Goal: Feedback & Contribution: Submit feedback/report problem

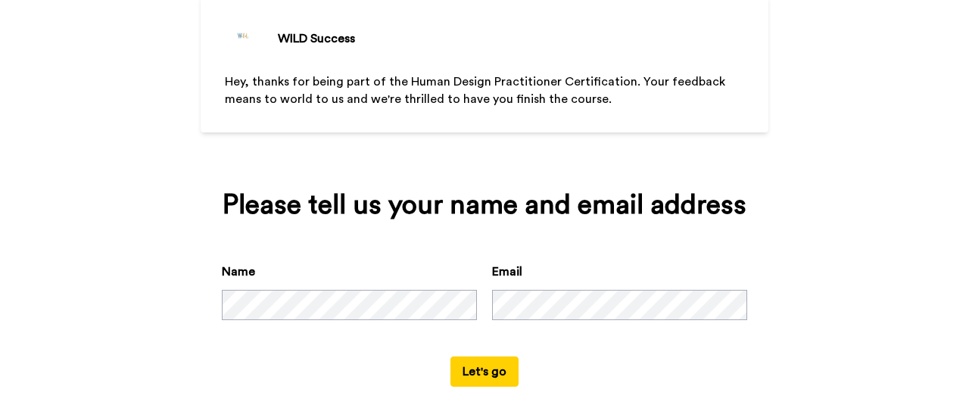
scroll to position [112, 0]
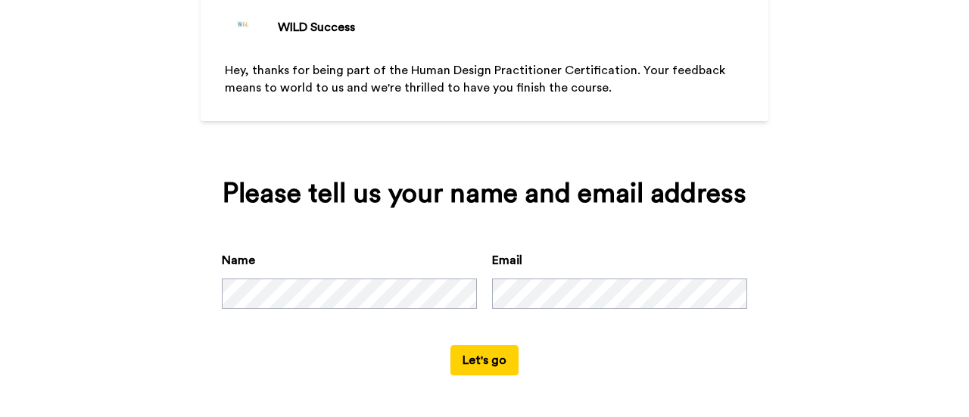
click at [474, 361] on button "Let's go" at bounding box center [484, 360] width 68 height 30
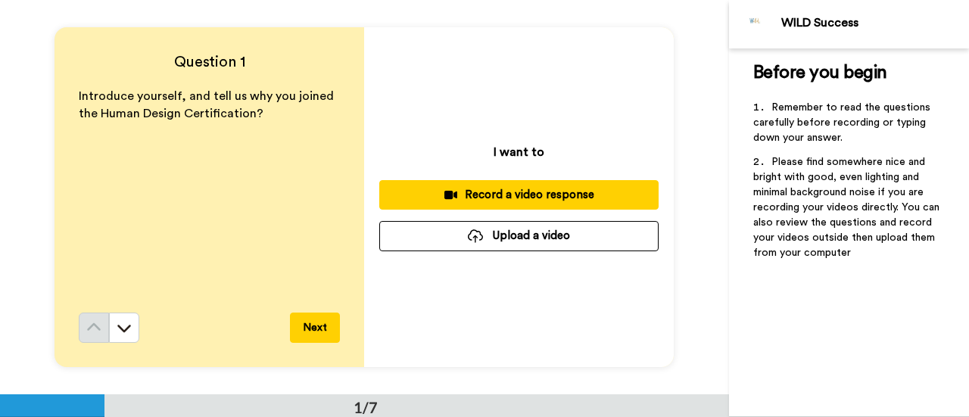
click at [471, 195] on div "Record a video response" at bounding box center [518, 195] width 255 height 16
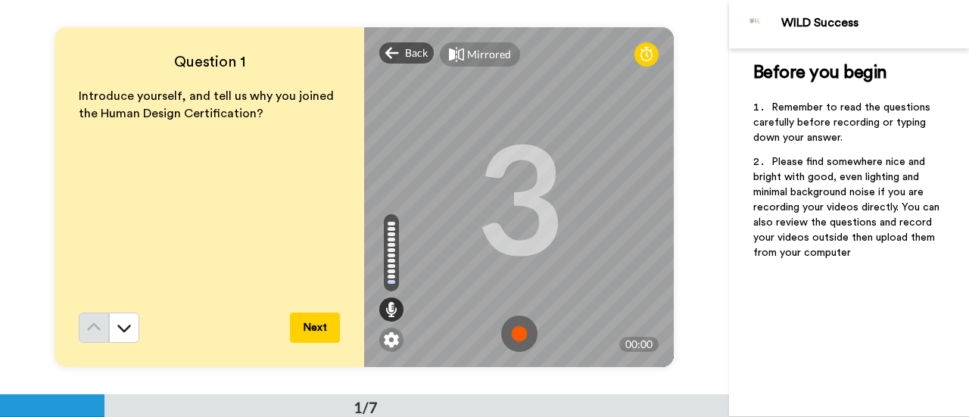
click at [506, 331] on img at bounding box center [519, 334] width 36 height 36
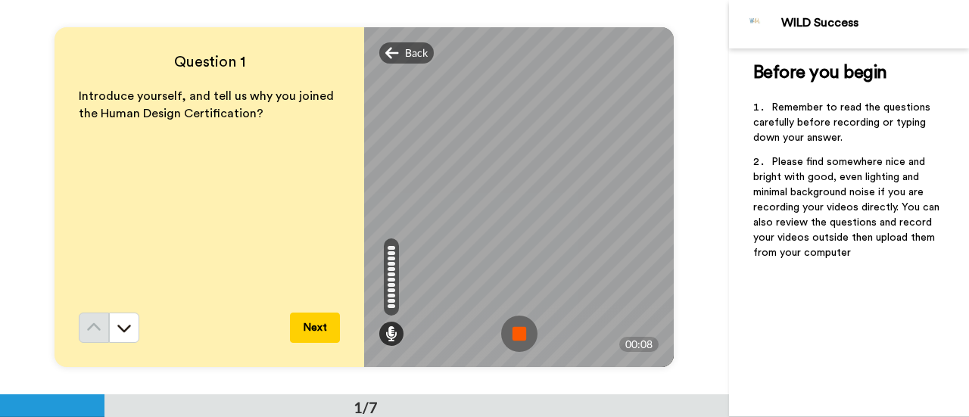
click at [506, 331] on img at bounding box center [519, 334] width 36 height 36
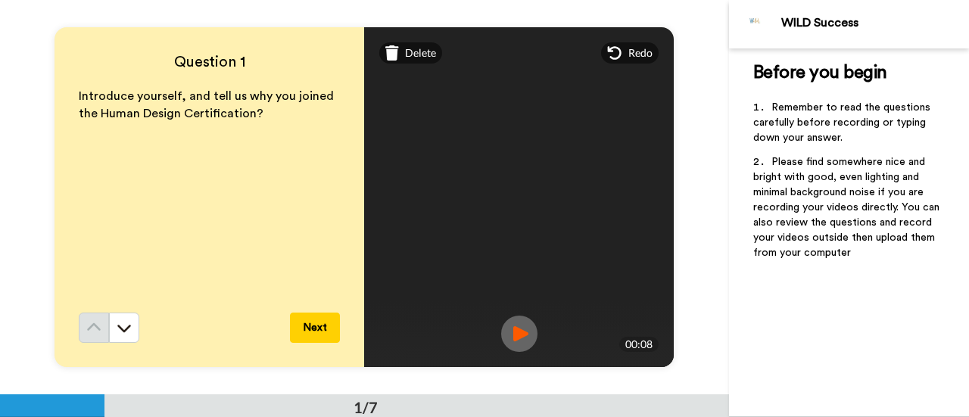
click at [302, 325] on button "Next" at bounding box center [315, 328] width 50 height 30
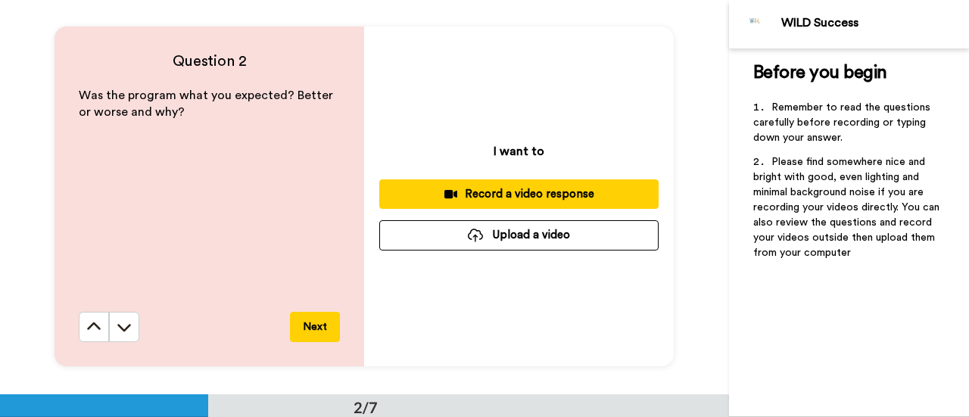
scroll to position [395, 0]
click at [506, 188] on div "Record a video response" at bounding box center [518, 194] width 255 height 16
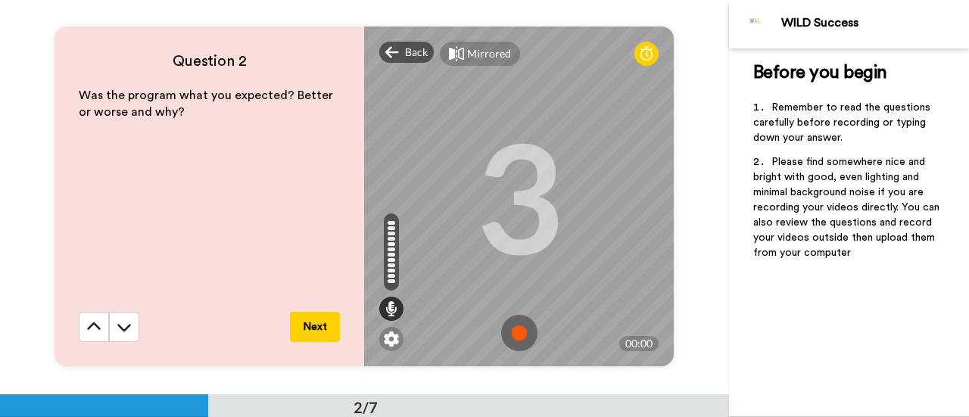
click at [510, 331] on img at bounding box center [519, 333] width 36 height 36
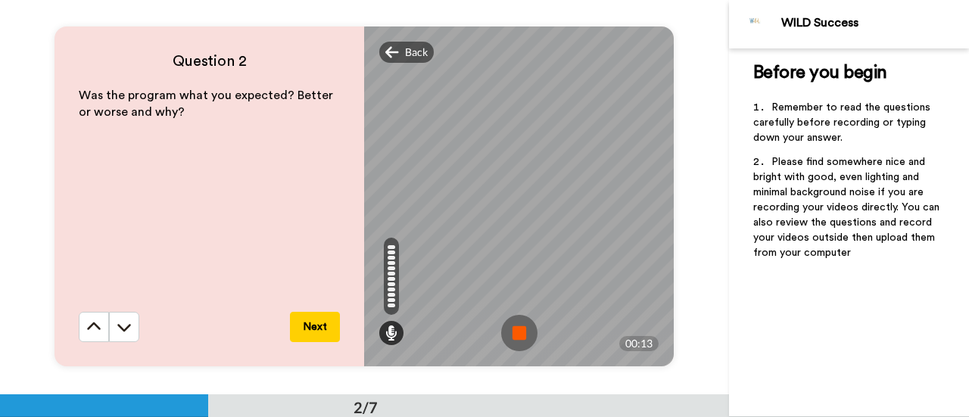
click at [510, 331] on img at bounding box center [519, 333] width 36 height 36
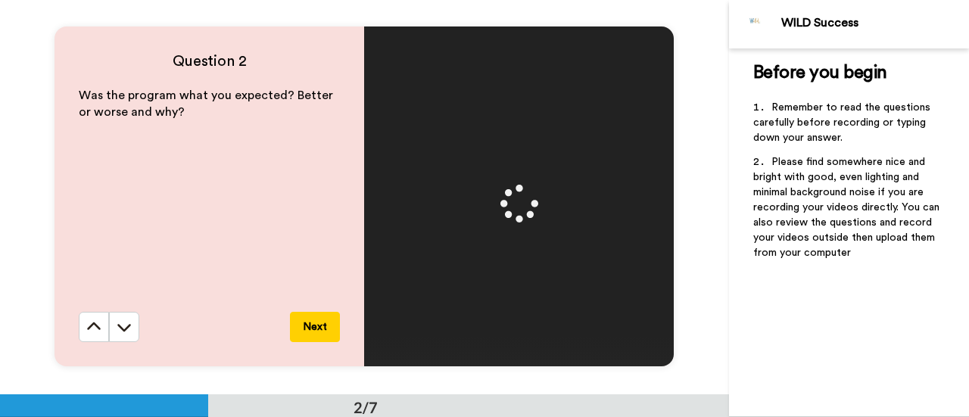
click at [510, 331] on video at bounding box center [519, 196] width 681 height 341
click at [314, 328] on button "Next" at bounding box center [315, 327] width 50 height 30
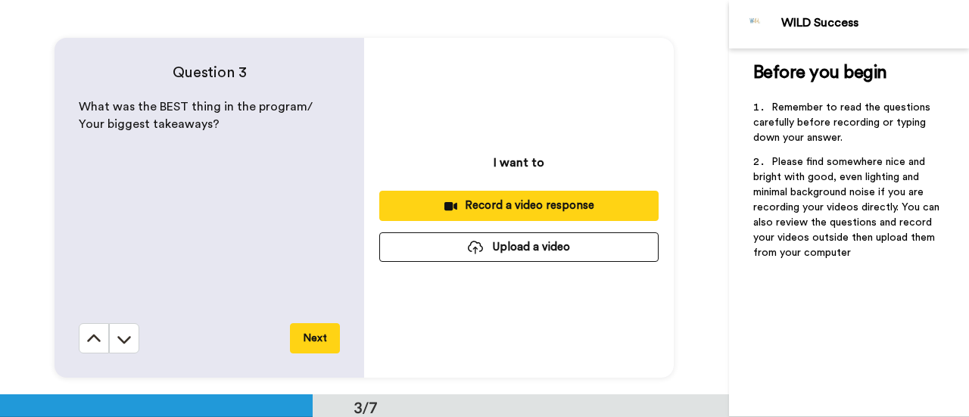
scroll to position [789, 0]
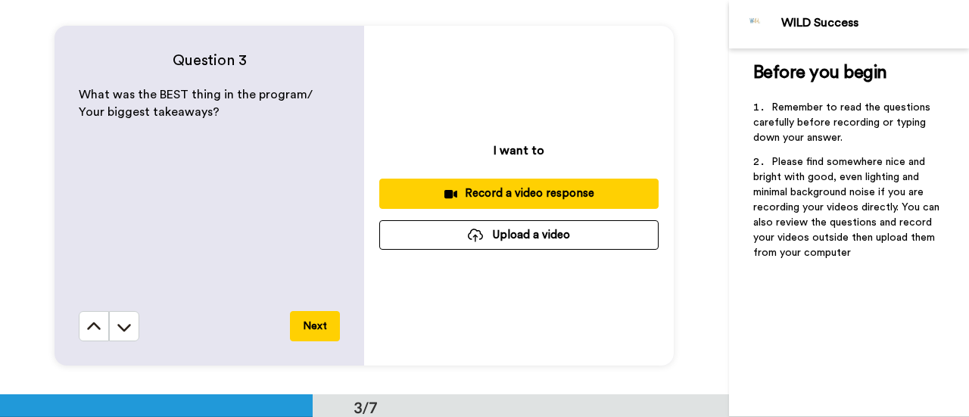
click at [524, 197] on div "Record a video response" at bounding box center [518, 193] width 255 height 16
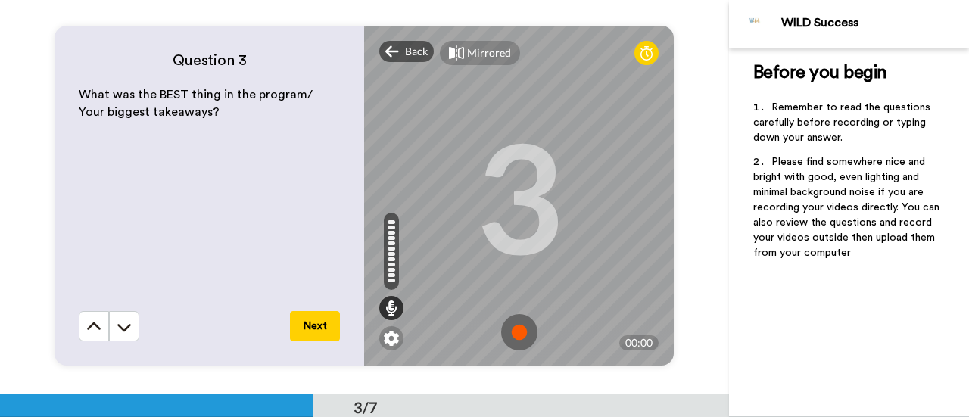
click at [508, 327] on img at bounding box center [519, 332] width 36 height 36
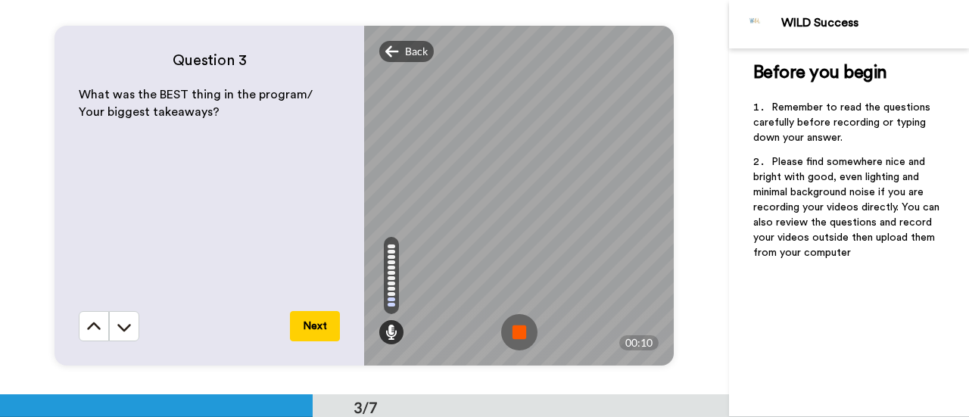
click at [508, 327] on img at bounding box center [519, 332] width 36 height 36
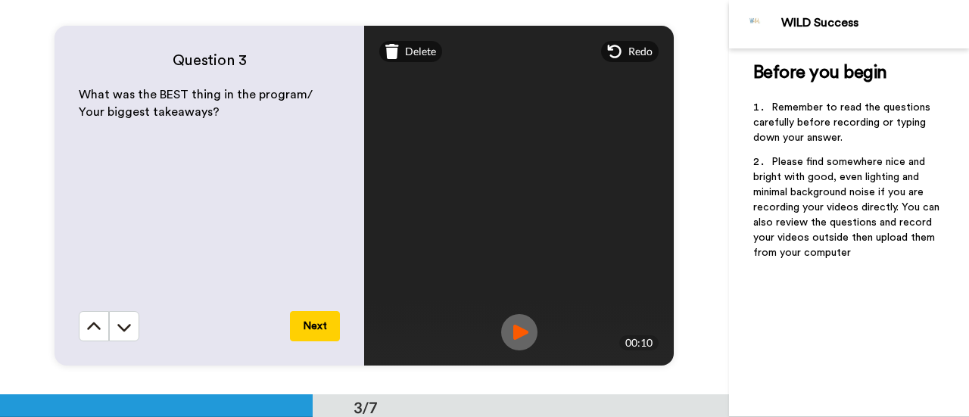
click at [329, 323] on button "Next" at bounding box center [315, 326] width 50 height 30
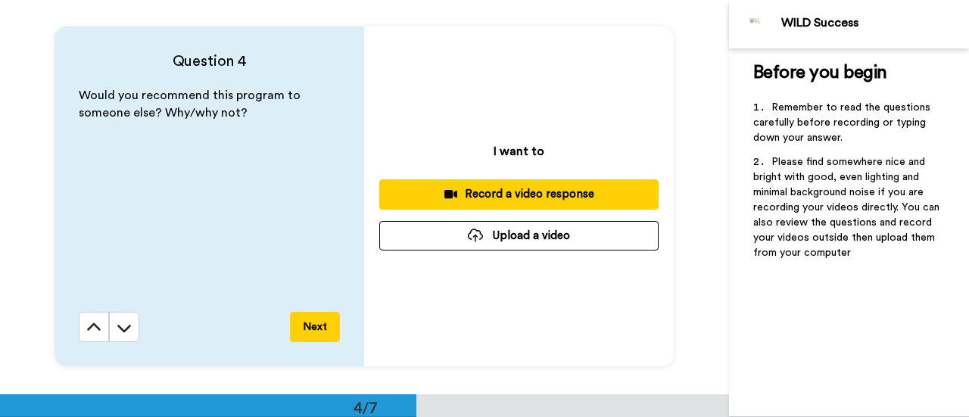
scroll to position [1183, 0]
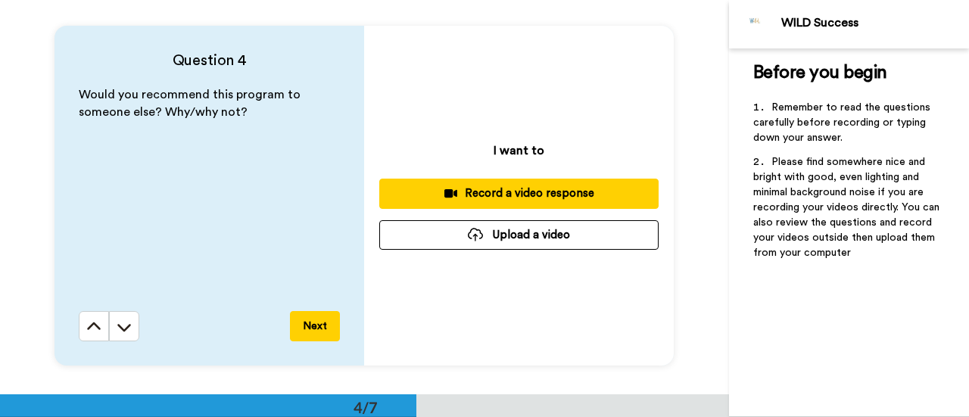
click at [502, 196] on div "Record a video response" at bounding box center [518, 193] width 255 height 16
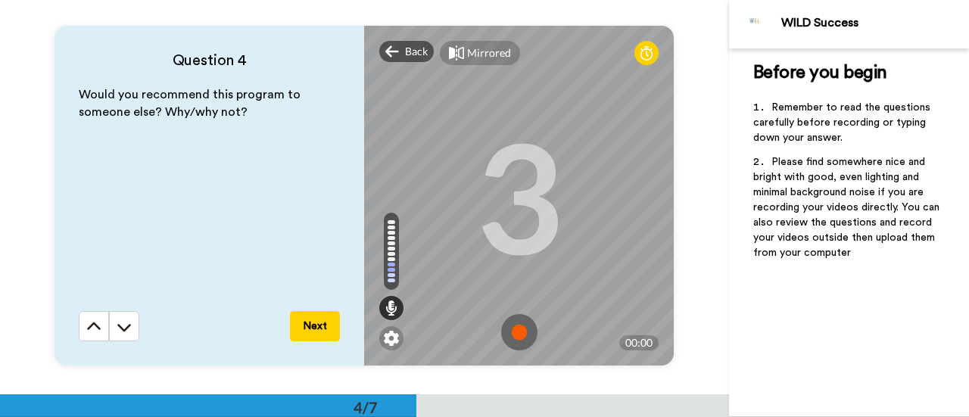
click at [515, 337] on img at bounding box center [519, 332] width 36 height 36
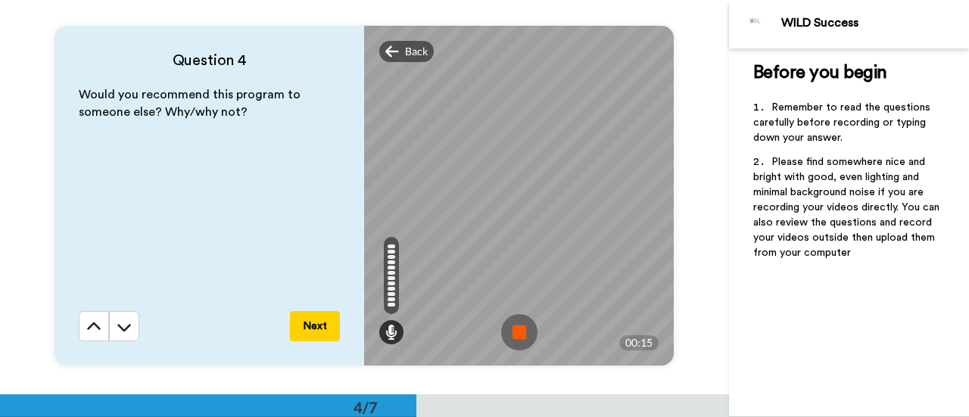
click at [515, 337] on img at bounding box center [519, 332] width 36 height 36
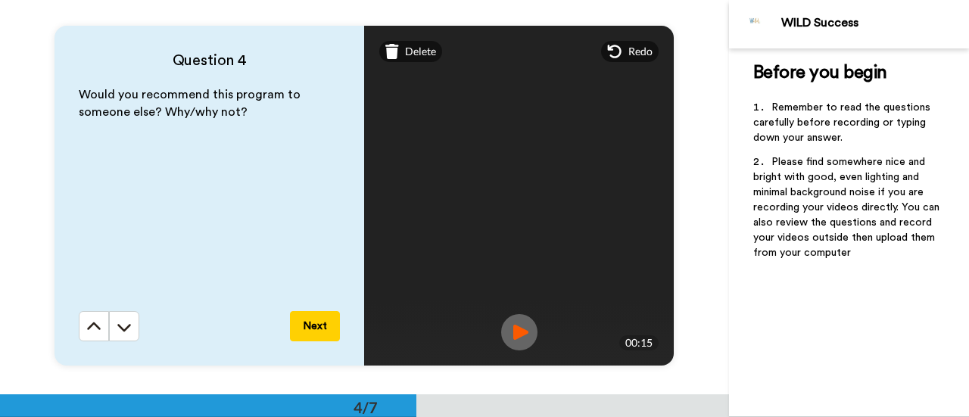
click at [321, 330] on button "Next" at bounding box center [315, 326] width 50 height 30
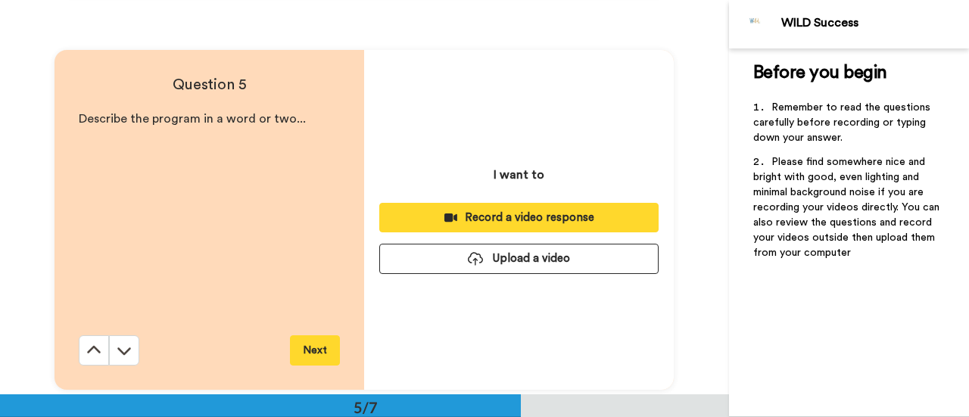
scroll to position [1578, 0]
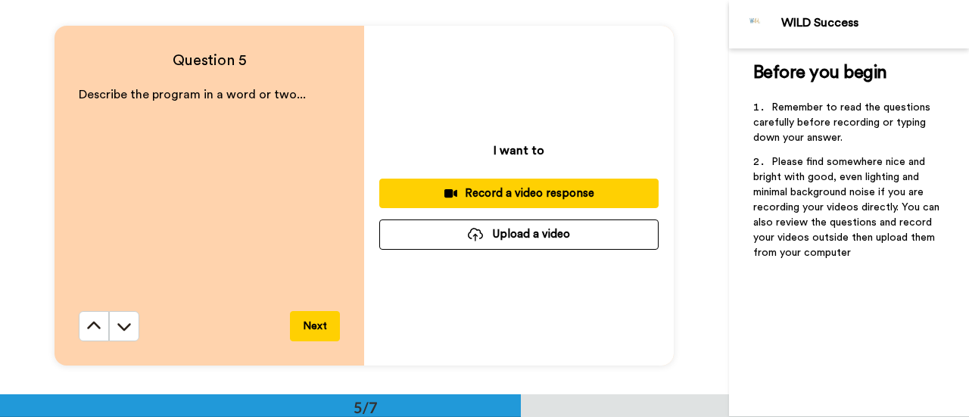
click at [515, 196] on div "Record a video response" at bounding box center [518, 193] width 255 height 16
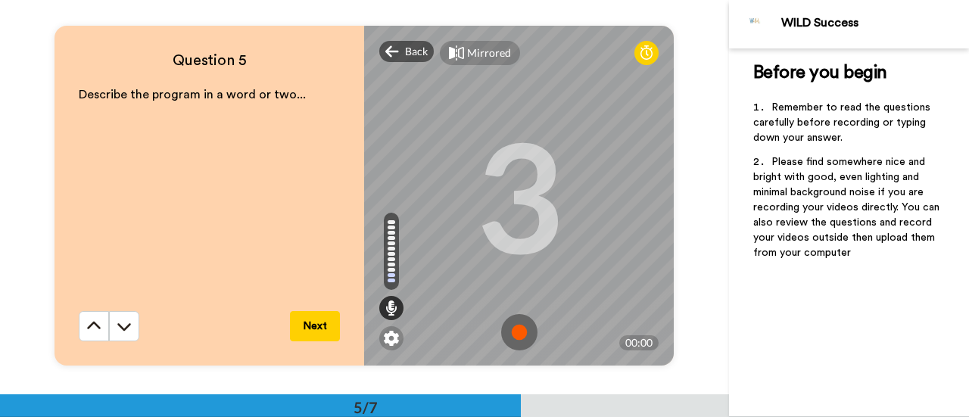
click at [515, 330] on img at bounding box center [519, 332] width 36 height 36
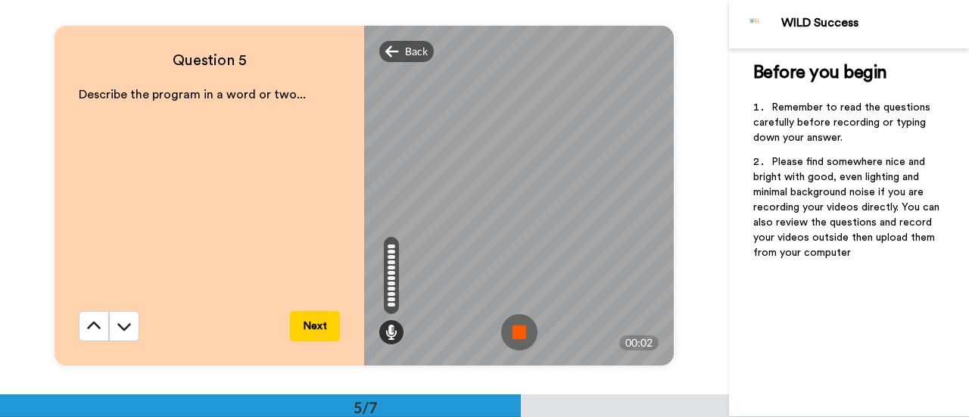
click at [515, 330] on img at bounding box center [519, 332] width 36 height 36
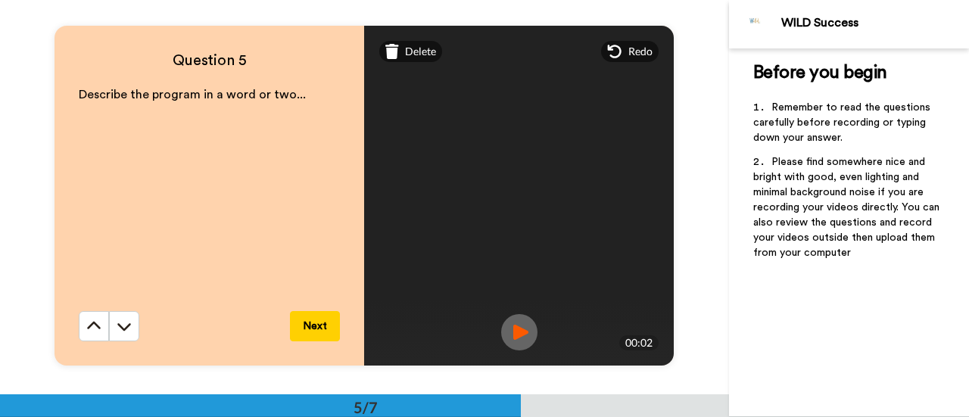
click at [304, 313] on button "Next" at bounding box center [315, 326] width 50 height 30
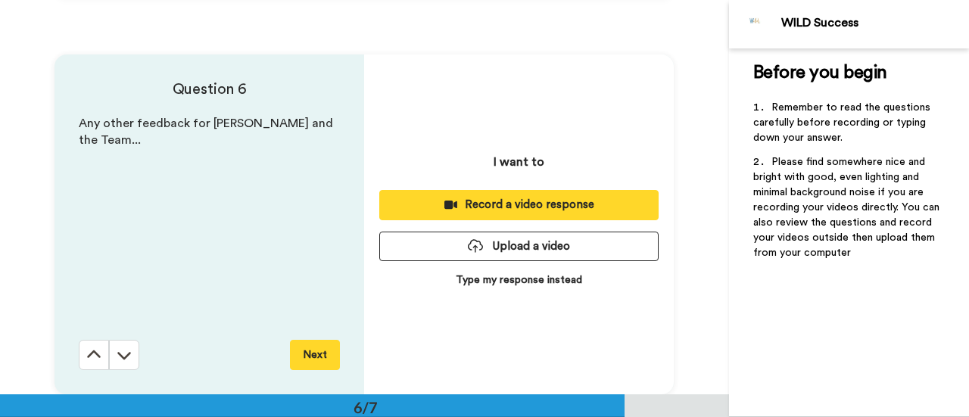
scroll to position [1972, 0]
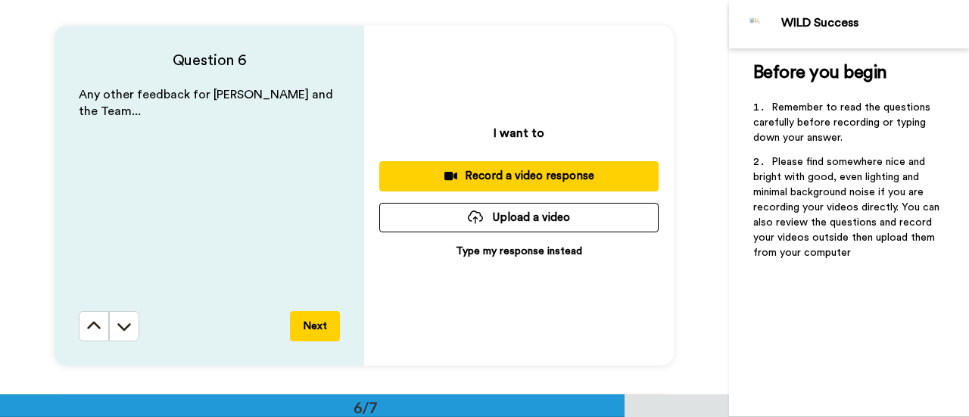
click at [505, 252] on p "Type my response instead" at bounding box center [519, 251] width 126 height 15
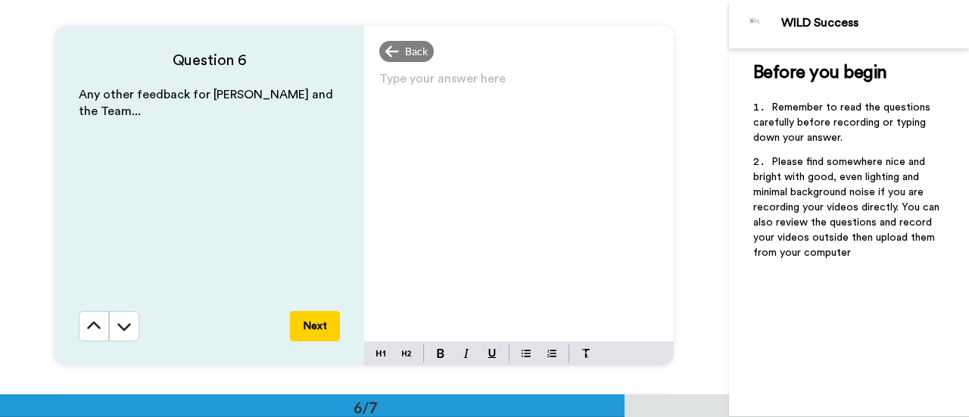
click at [403, 138] on div "Type your answer here ﻿" at bounding box center [518, 204] width 309 height 273
click at [309, 319] on button "Next" at bounding box center [315, 326] width 50 height 30
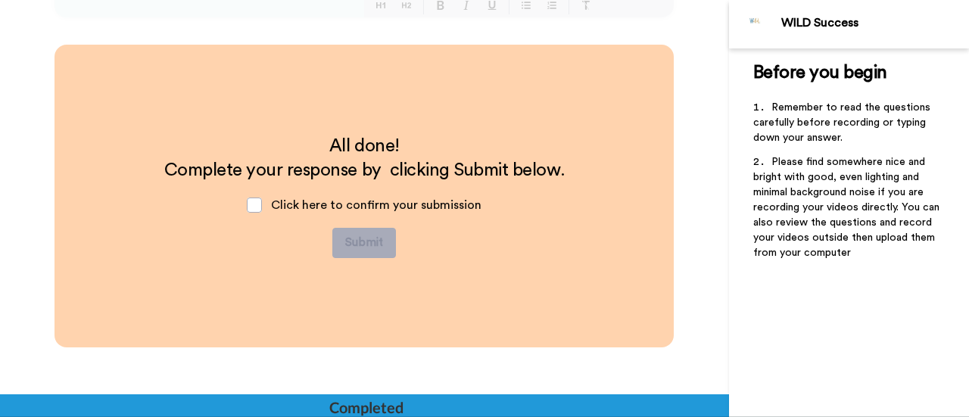
scroll to position [2321, 0]
click at [250, 208] on span at bounding box center [254, 204] width 15 height 15
click at [358, 247] on button "Submit" at bounding box center [364, 242] width 64 height 30
